Goal: Find contact information: Find contact information

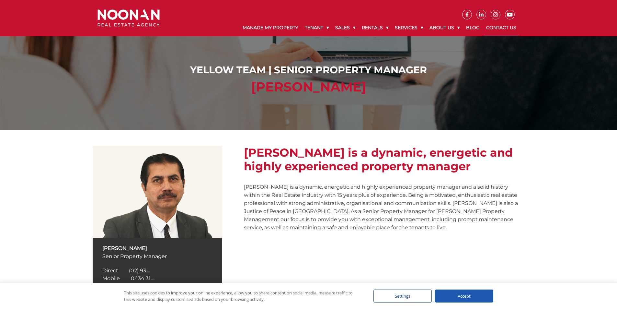
click at [495, 27] on link "Contact Us" at bounding box center [501, 27] width 37 height 17
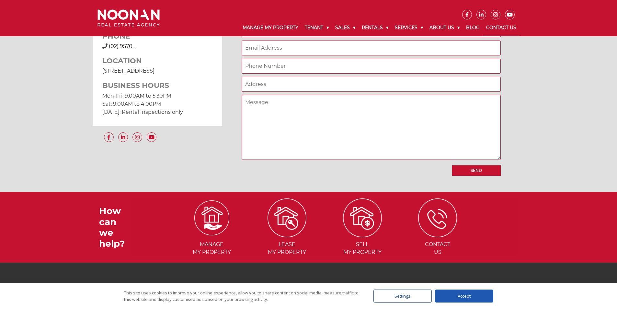
scroll to position [590, 0]
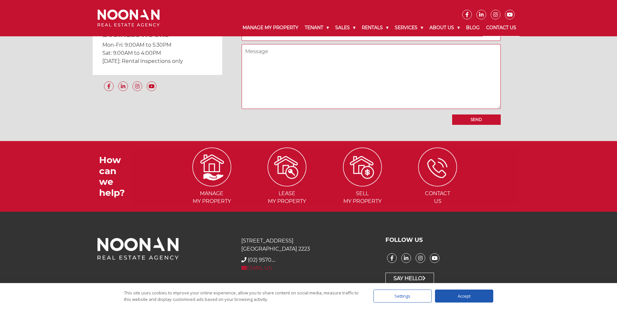
click at [265, 269] on link "EMAIL US" at bounding box center [256, 268] width 30 height 6
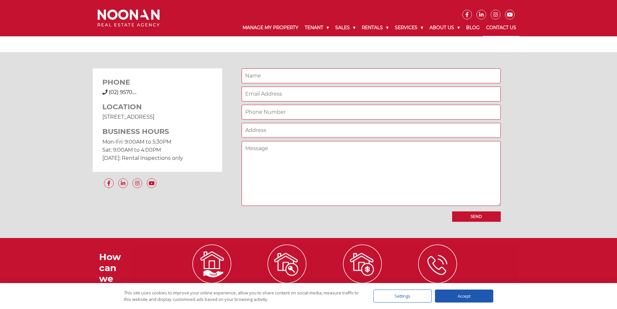
scroll to position [331, 0]
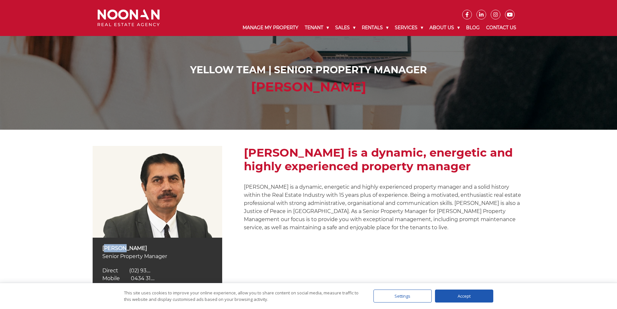
drag, startPoint x: 124, startPoint y: 249, endPoint x: 98, endPoint y: 249, distance: 25.6
click at [98, 249] on div "Vidhan Verma Senior Property Manager Direct (02) 9330 6810 Direct (02) 93.... M…" at bounding box center [158, 263] width 130 height 51
copy p "Vidhan"
click at [500, 24] on link "Contact Us" at bounding box center [501, 27] width 37 height 17
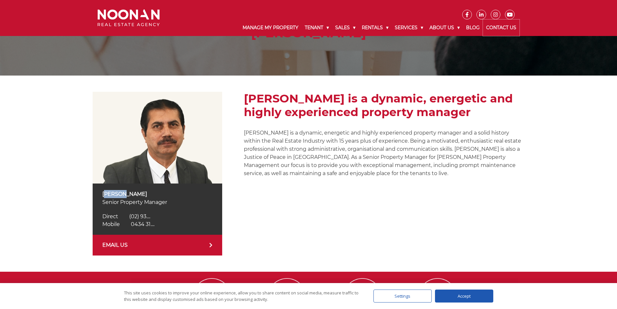
scroll to position [185, 0]
